Goal: Information Seeking & Learning: Understand process/instructions

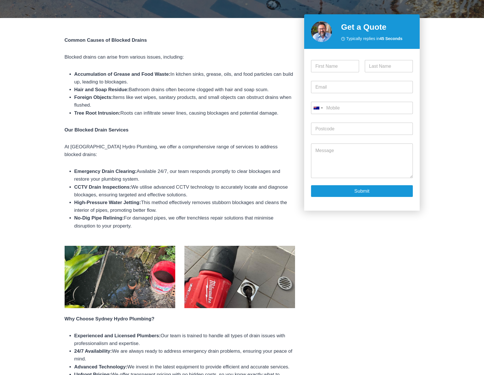
scroll to position [512, 0]
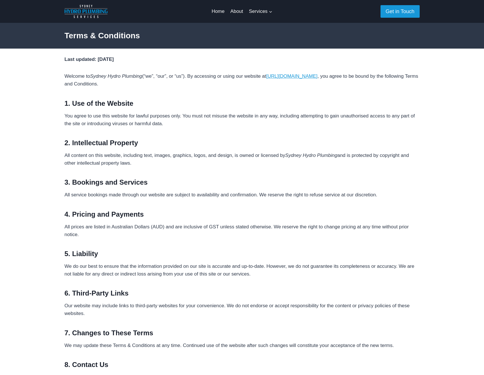
click at [85, 59] on strong "Last updated: 17 May 2025" at bounding box center [89, 59] width 49 height 5
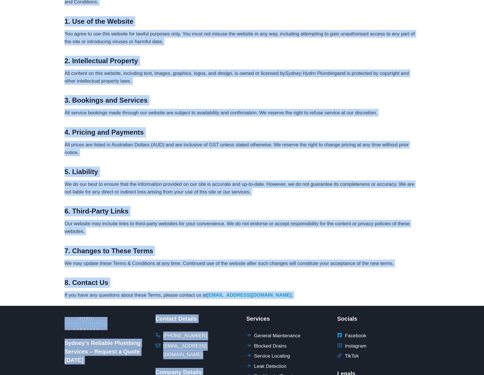
scroll to position [158, 0]
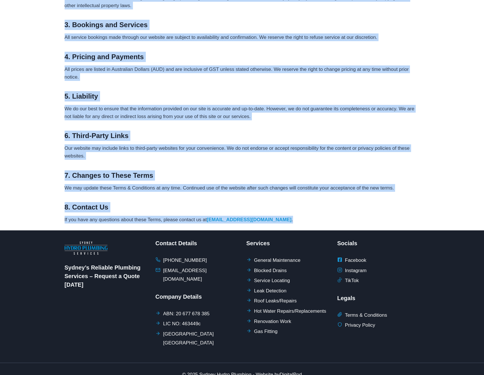
drag, startPoint x: 64, startPoint y: 59, endPoint x: 310, endPoint y: 223, distance: 295.2
click at [310, 223] on div "Last updated: 17 May 2025 Welcome to Sydney Hydro Plumbing (“we”, “our”, or “us…" at bounding box center [242, 61] width 355 height 326
copy div "Last updated: 17 May 2025 Welcome to Sydney Hydro Plumbing (“we”, “our”, or “us…"
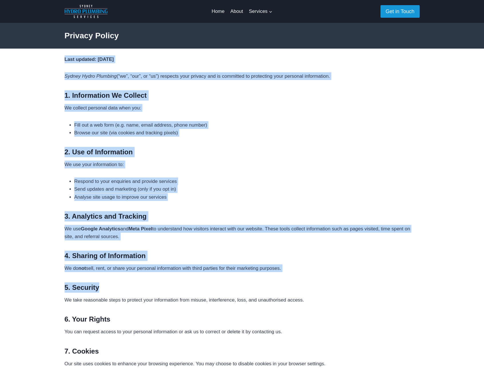
drag, startPoint x: 65, startPoint y: 59, endPoint x: 231, endPoint y: 293, distance: 286.7
click at [231, 293] on div "Last updated: 17 May 2025 Sydney Hydro Plumbing (“we”, “our”, or “us”) respects…" at bounding box center [242, 243] width 355 height 376
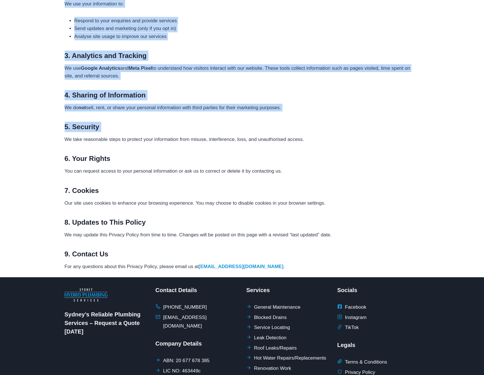
scroll to position [208, 0]
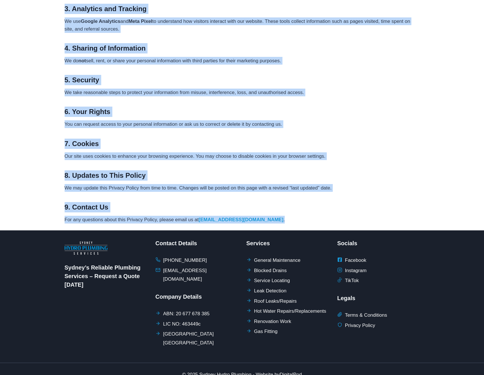
click at [293, 218] on p "For any questions about this Privacy Policy, please email us at info@sydneyhydr…" at bounding box center [242, 220] width 355 height 8
copy div "Last updated: 17 May 2025 Sydney Hydro Plumbing (“we”, “our”, or “us”) respects…"
